Goal: Communication & Community: Answer question/provide support

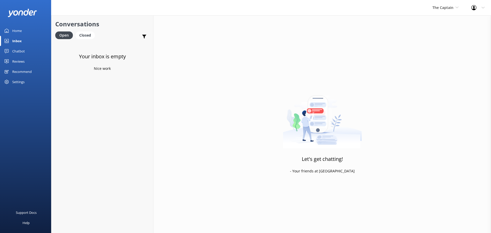
click at [20, 41] on div "Inbox" at bounding box center [16, 41] width 9 height 10
click at [68, 35] on div "Open" at bounding box center [64, 35] width 18 height 8
click at [441, 10] on span "The Captain" at bounding box center [442, 7] width 21 height 5
click at [442, 17] on link "De [GEOGRAPHIC_DATA]" at bounding box center [451, 21] width 51 height 12
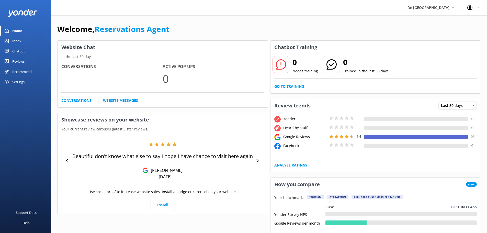
click at [17, 42] on div "Inbox" at bounding box center [16, 41] width 9 height 10
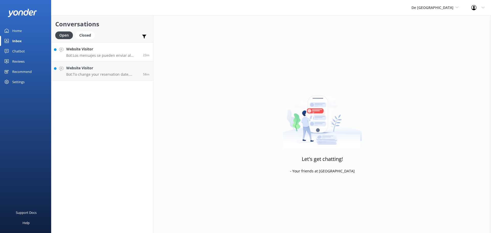
click at [101, 55] on p "Bot: Los mensajes se pueden enviar al número de WhatsApp [PHONE_NUMBER]. Ten en…" at bounding box center [102, 55] width 73 height 5
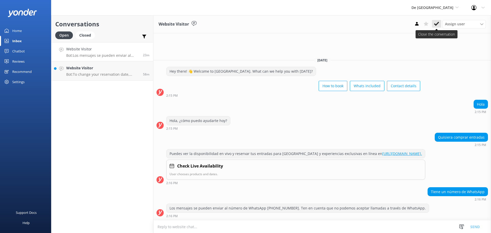
click at [436, 24] on use at bounding box center [436, 24] width 5 height 4
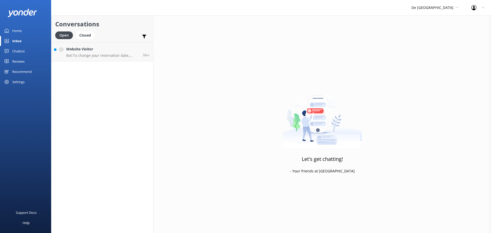
click at [98, 53] on div "Website Visitor Bot: To change your reservation date, please contact the De Pal…" at bounding box center [102, 51] width 73 height 11
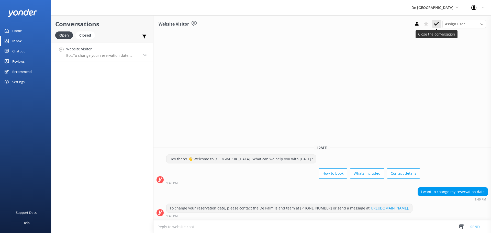
click at [438, 24] on icon at bounding box center [436, 23] width 5 height 5
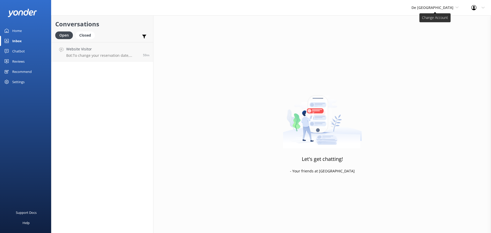
click at [438, 10] on span "De [GEOGRAPHIC_DATA]" at bounding box center [434, 8] width 47 height 6
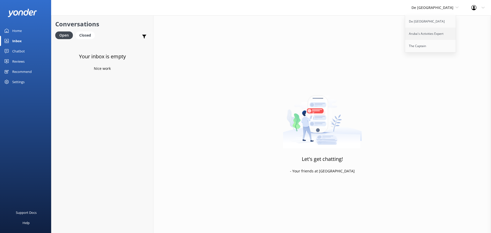
click at [431, 31] on link "Aruba's Activities Expert" at bounding box center [430, 34] width 51 height 12
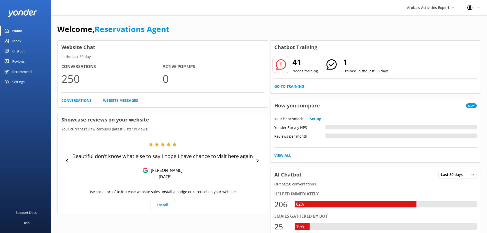
click at [27, 41] on link "Inbox" at bounding box center [25, 41] width 51 height 10
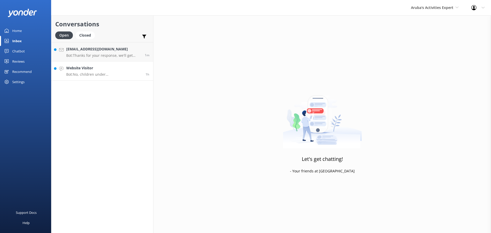
click at [110, 72] on div "Website Visitor Bot: No, children under [DEMOGRAPHIC_DATA] are free." at bounding box center [103, 70] width 75 height 11
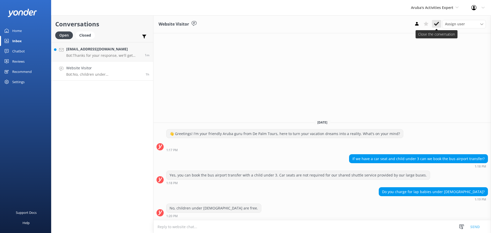
click at [439, 25] on button at bounding box center [436, 24] width 9 height 8
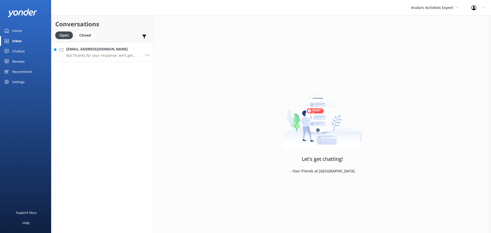
click at [114, 54] on p "Bot: Thanks for your response, we'll get back to you as soon as we can during o…" at bounding box center [103, 55] width 75 height 5
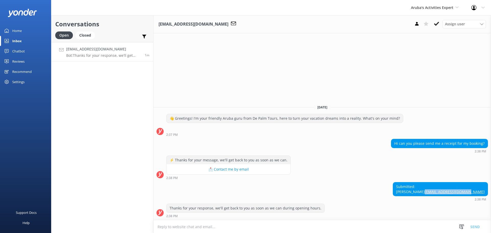
drag, startPoint x: 485, startPoint y: 192, endPoint x: 440, endPoint y: 194, distance: 45.5
click at [440, 194] on div "Submitted: [PERSON_NAME] Song [EMAIL_ADDRESS][DOMAIN_NAME]" at bounding box center [440, 189] width 95 height 14
copy link "[EMAIL_ADDRESS][DOMAIN_NAME]"
click at [103, 56] on p "Bot: Thanks for your response, we'll get back to you as soon as we can during o…" at bounding box center [103, 55] width 75 height 5
click at [436, 26] on use at bounding box center [436, 24] width 5 height 4
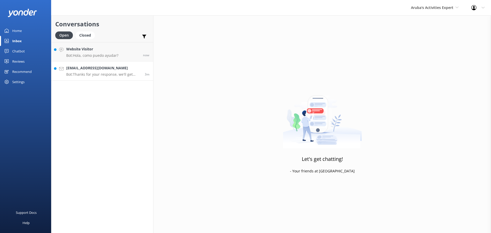
click at [108, 74] on p "Bot: Thanks for your response, we'll get back to you as soon as we can during o…" at bounding box center [103, 74] width 75 height 5
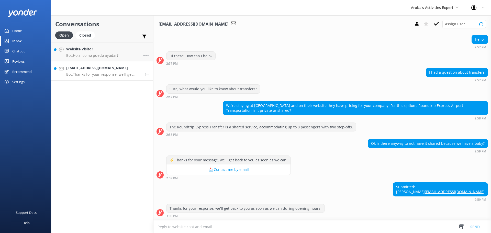
scroll to position [42, 0]
click at [198, 228] on textarea at bounding box center [321, 226] width 337 height 13
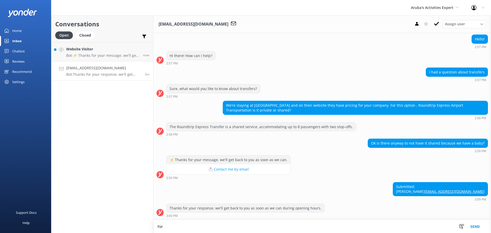
scroll to position [42, 0]
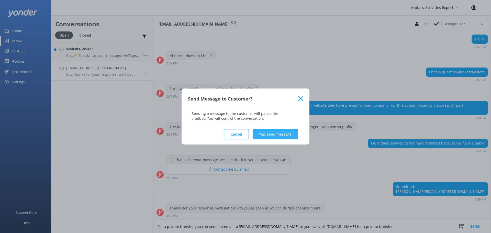
type textarea "For a private transfer you can send an email to info@depalmtours.com or you can…"
click at [275, 138] on button "Yes, send message" at bounding box center [275, 134] width 45 height 10
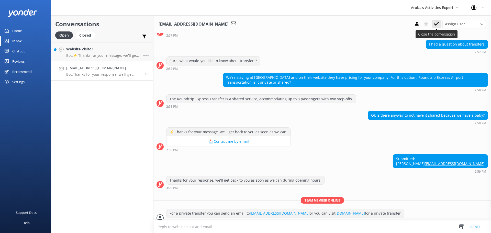
scroll to position [75, 0]
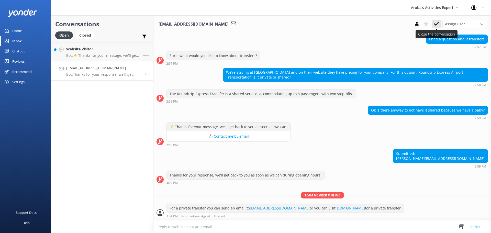
click at [437, 21] on button at bounding box center [436, 24] width 9 height 8
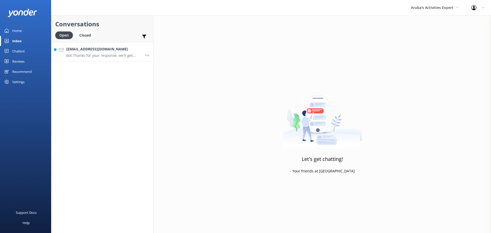
click at [99, 51] on h4 "Jesicariverosmorales.89@gmail.com" at bounding box center [103, 49] width 75 height 6
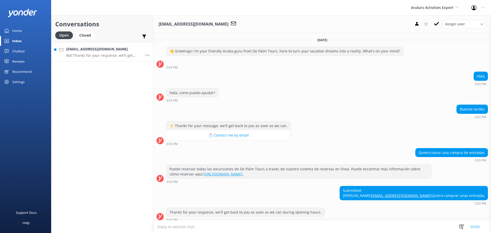
scroll to position [14, 0]
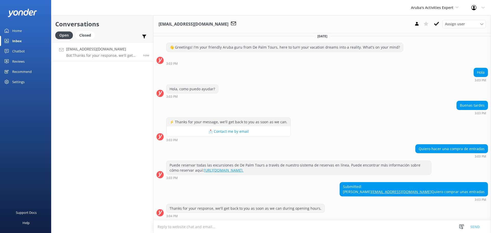
click at [285, 224] on textarea at bounding box center [321, 226] width 337 height 13
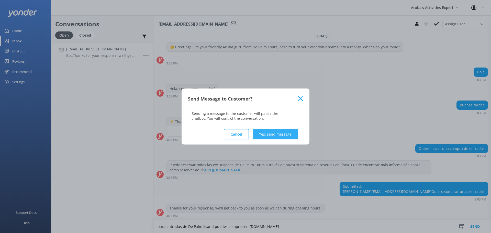
type textarea "para entradas de De Palm Ilsand puedes comprar en www.depalmisland.com"
click at [281, 136] on button "Yes, send message" at bounding box center [275, 134] width 45 height 10
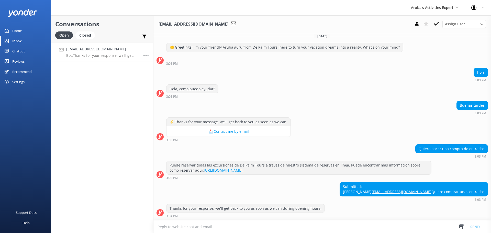
scroll to position [41, 0]
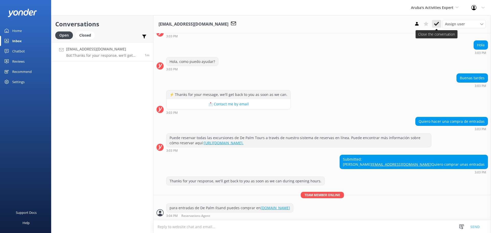
click at [435, 21] on button at bounding box center [436, 24] width 9 height 8
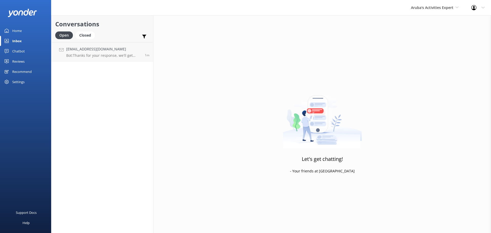
click at [435, 11] on div "Aruba's Activities Expert De Palm Island Aruba's Activities Expert The Captain" at bounding box center [434, 7] width 60 height 15
click at [425, 19] on link "De [GEOGRAPHIC_DATA]" at bounding box center [429, 21] width 51 height 12
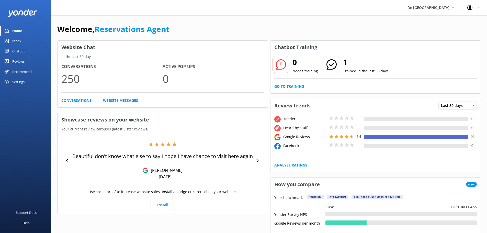
click at [21, 41] on div "Inbox" at bounding box center [16, 41] width 9 height 10
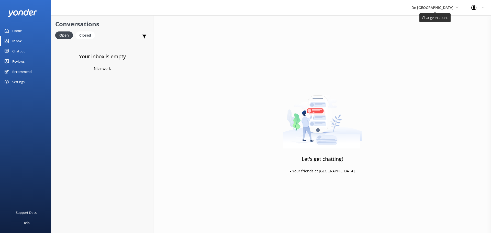
click at [438, 9] on span "De [GEOGRAPHIC_DATA]" at bounding box center [432, 7] width 42 height 5
click at [438, 41] on link "The Captain" at bounding box center [430, 46] width 51 height 12
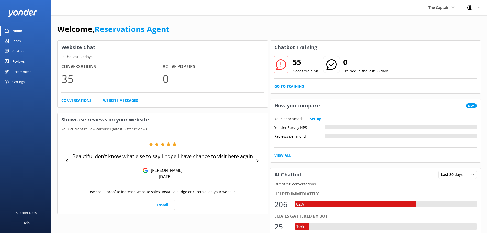
click at [17, 40] on div "Inbox" at bounding box center [16, 41] width 9 height 10
